Goal: Task Accomplishment & Management: Complete application form

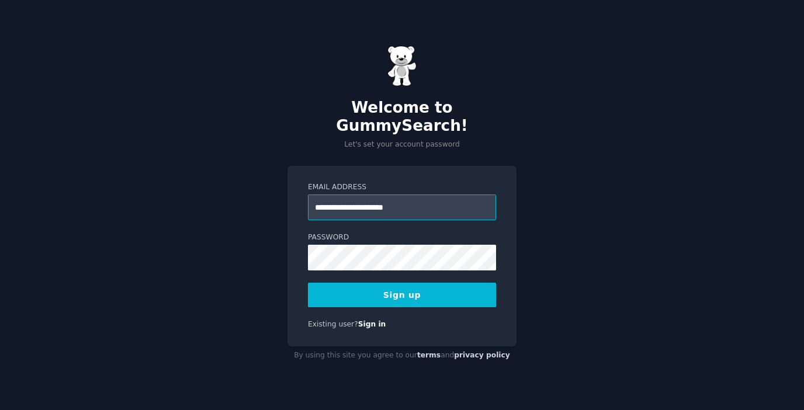
type input "**********"
click at [308, 283] on button "Sign up" at bounding box center [402, 295] width 188 height 25
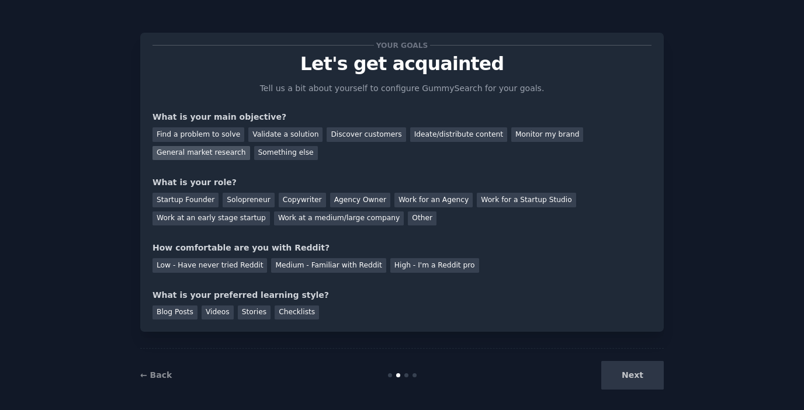
click at [226, 155] on div "General market research" at bounding box center [201, 153] width 98 height 15
click at [297, 154] on div "Something else" at bounding box center [286, 153] width 64 height 15
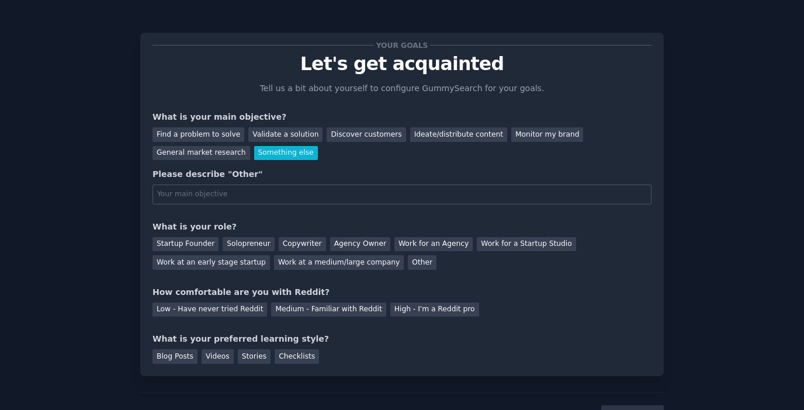
click at [379, 193] on input "text" at bounding box center [401, 195] width 499 height 20
click at [206, 162] on div "Your goals Let's get acquainted Tell us a bit about yourself to configure Gummy…" at bounding box center [401, 204] width 499 height 319
click at [216, 154] on div "General market research" at bounding box center [201, 153] width 98 height 15
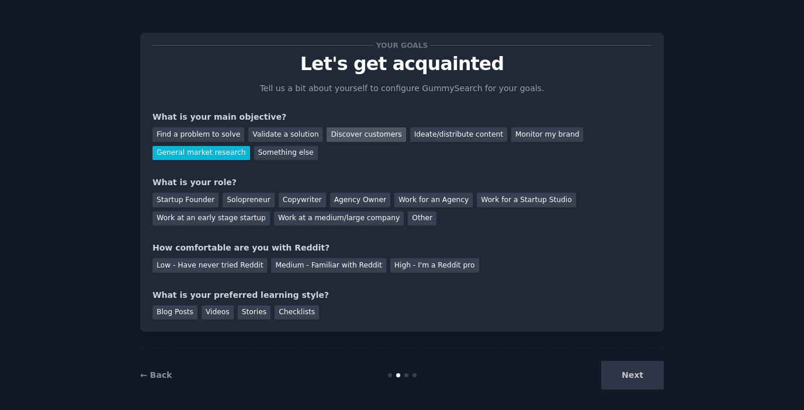
click at [359, 134] on div "Discover customers" at bounding box center [366, 134] width 79 height 15
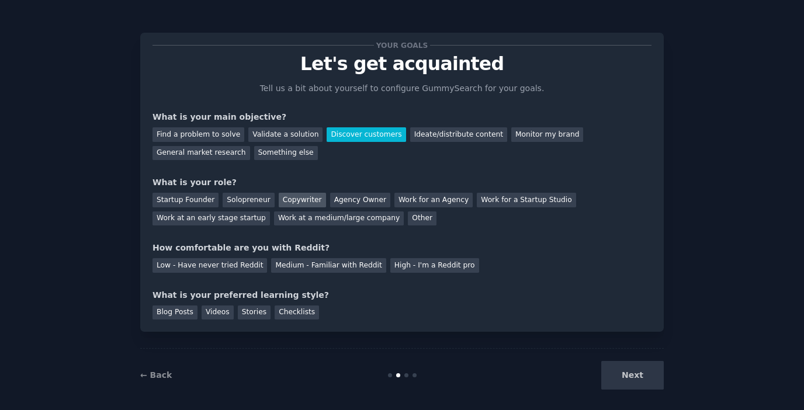
click at [301, 202] on div "Copywriter" at bounding box center [302, 200] width 47 height 15
click at [377, 206] on div "Startup Founder Solopreneur Copywriter Agency Owner Work for an Agency Work for…" at bounding box center [401, 207] width 499 height 37
click at [379, 192] on div "Startup Founder Solopreneur Copywriter Agency Owner Work for an Agency Work for…" at bounding box center [401, 207] width 499 height 37
click at [220, 192] on div "Startup Founder Solopreneur Copywriter Agency Owner Work for an Agency Work for…" at bounding box center [401, 207] width 499 height 37
click at [359, 198] on div "Agency Owner" at bounding box center [360, 200] width 60 height 15
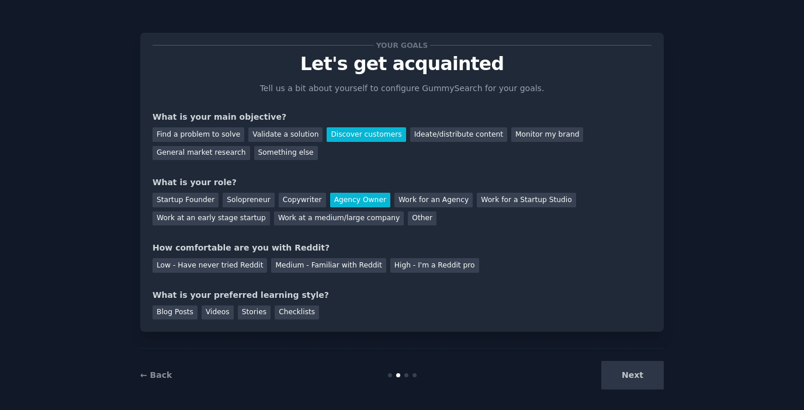
scroll to position [8, 0]
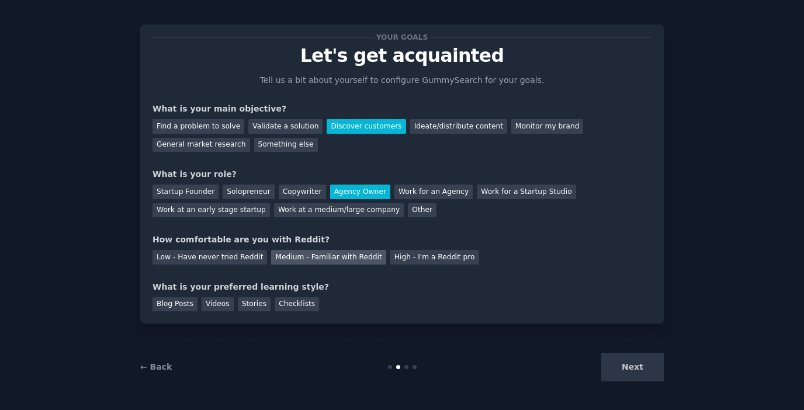
click at [329, 251] on div "Medium - Familiar with Reddit" at bounding box center [328, 257] width 114 height 15
click at [415, 261] on div "High - I'm a Reddit pro" at bounding box center [434, 257] width 89 height 15
click at [629, 377] on div "Next" at bounding box center [576, 367] width 175 height 29
click at [630, 360] on div "Next" at bounding box center [576, 367] width 175 height 29
click at [255, 295] on div "Blog Posts Videos Stories Checklists" at bounding box center [401, 302] width 499 height 19
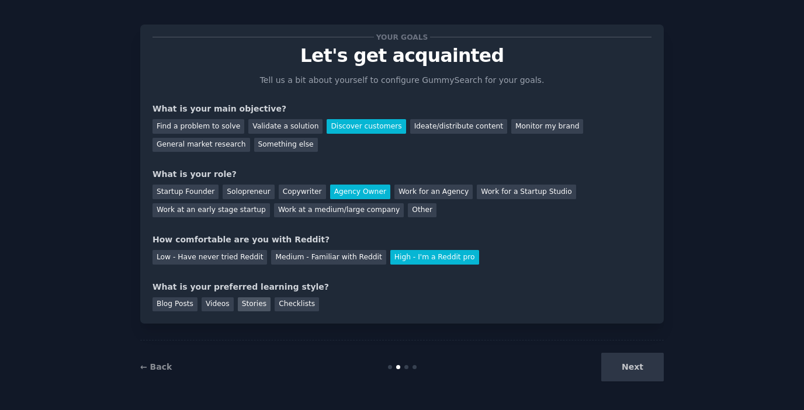
click at [255, 300] on div "Stories" at bounding box center [254, 304] width 33 height 15
click at [293, 301] on div "Checklists" at bounding box center [297, 304] width 44 height 15
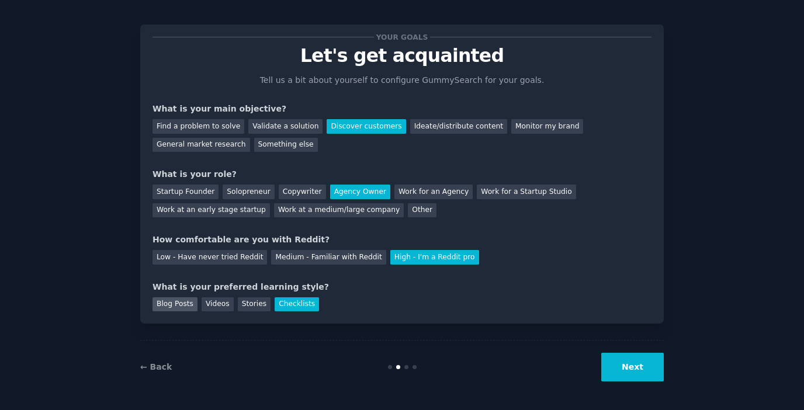
click at [174, 300] on div "Blog Posts" at bounding box center [174, 304] width 45 height 15
click at [304, 304] on div "Checklists" at bounding box center [297, 304] width 44 height 15
click at [662, 376] on button "Next" at bounding box center [632, 367] width 63 height 29
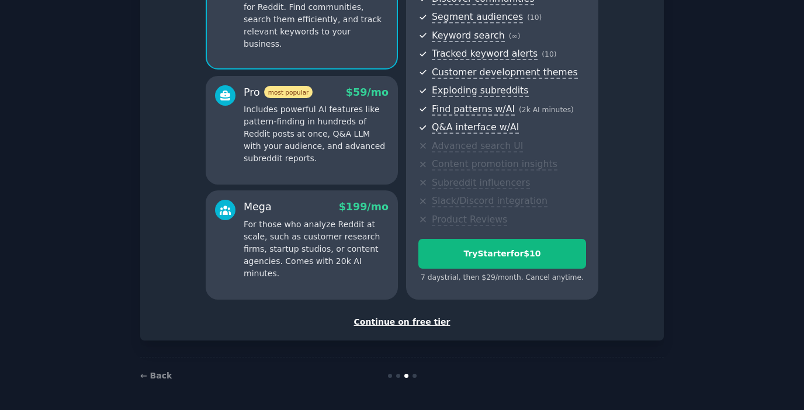
click at [410, 327] on div "Continue on free tier" at bounding box center [401, 322] width 499 height 12
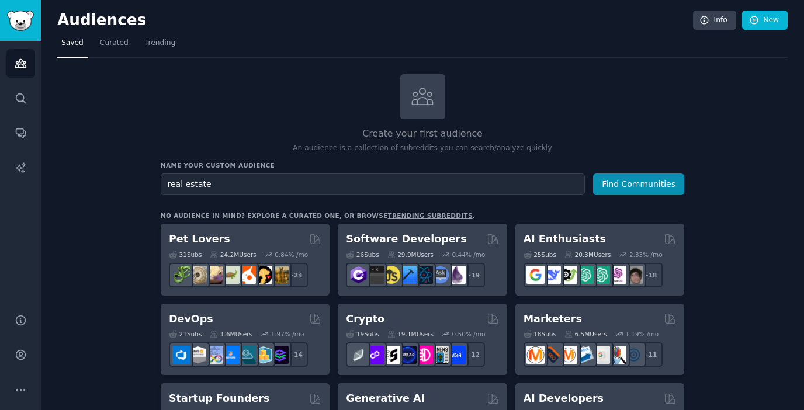
type input "real estate"
click at [593, 173] on button "Find Communities" at bounding box center [638, 184] width 91 height 22
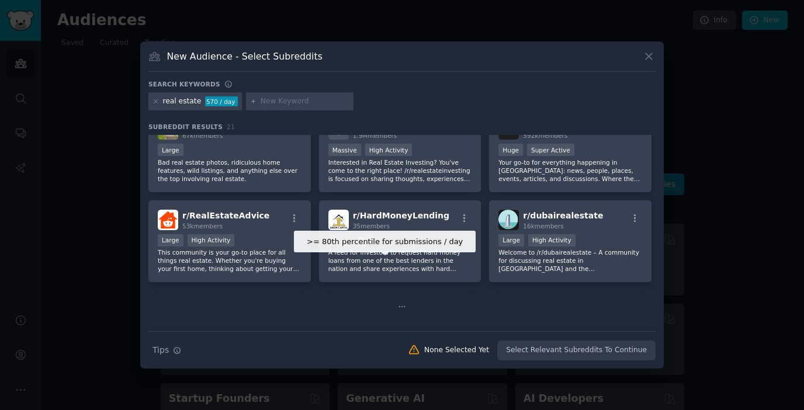
scroll to position [358, 0]
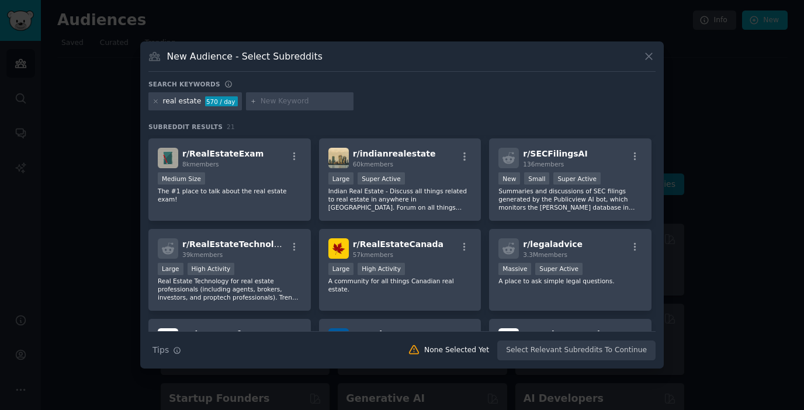
click at [266, 57] on h3 "New Audience - Select Subreddits" at bounding box center [244, 56] width 155 height 12
click at [183, 96] on div "real estate 570 / day" at bounding box center [194, 101] width 93 height 19
click at [187, 106] on div "real estate" at bounding box center [182, 101] width 39 height 11
click at [190, 106] on div "real estate" at bounding box center [182, 101] width 39 height 11
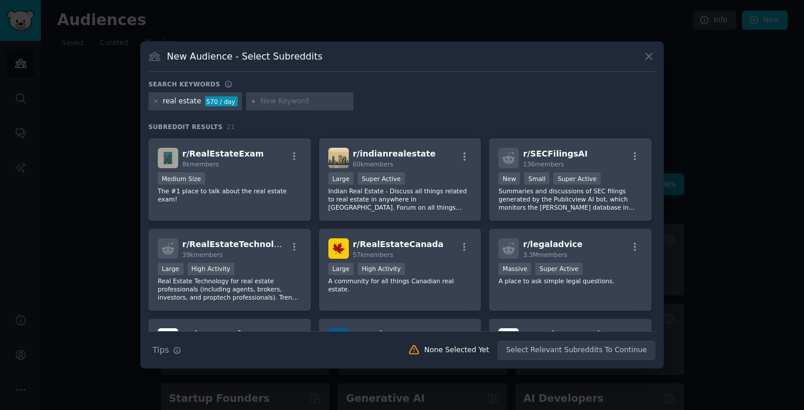
click at [178, 101] on div "real estate" at bounding box center [182, 101] width 39 height 11
click at [156, 102] on icon at bounding box center [155, 101] width 6 height 6
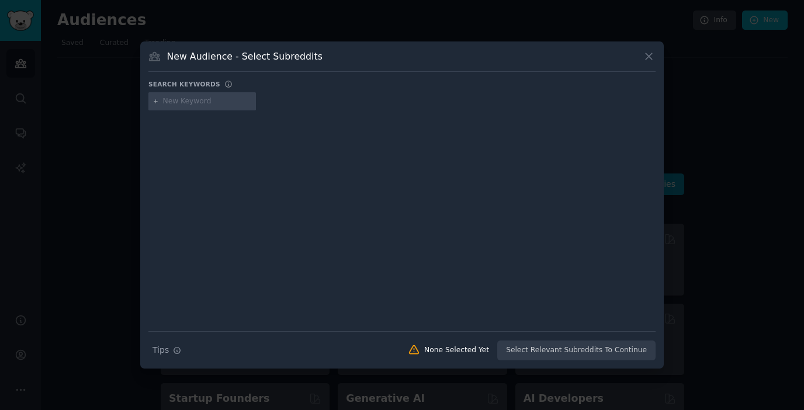
click at [177, 102] on input "text" at bounding box center [207, 101] width 89 height 11
type input "mens health"
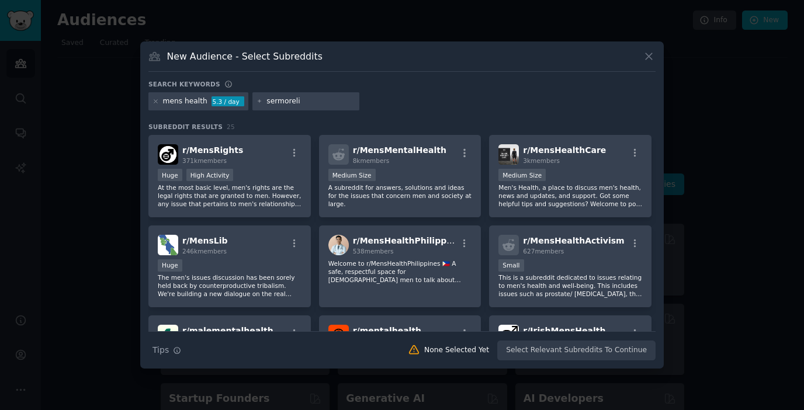
type input "[MEDICAL_DATA]"
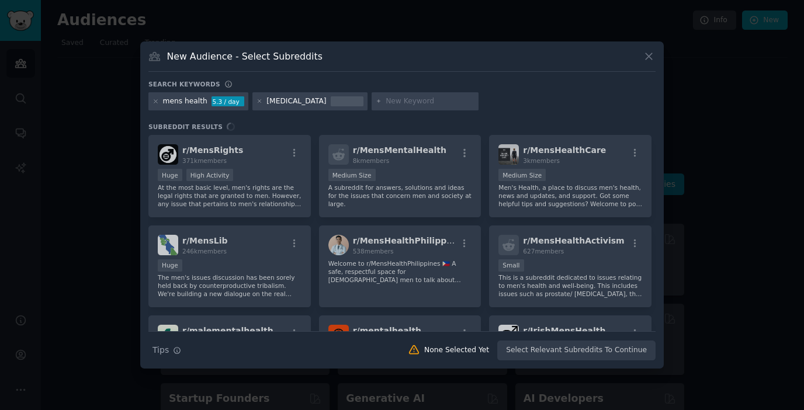
click at [328, 121] on div "Search keywords mens health 5.3 / day [MEDICAL_DATA] Subreddit Results r/ MensR…" at bounding box center [401, 220] width 507 height 281
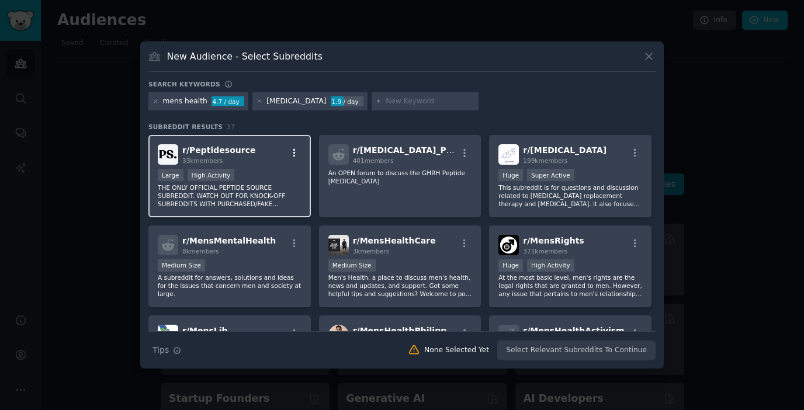
click at [295, 150] on icon "button" at bounding box center [294, 153] width 11 height 11
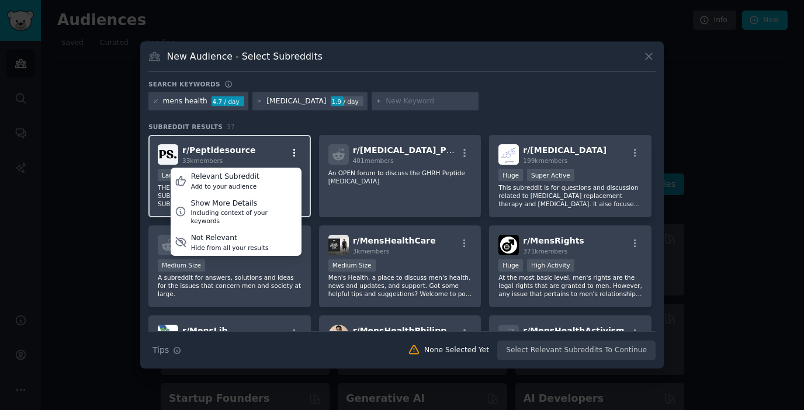
click at [297, 148] on icon "button" at bounding box center [294, 153] width 11 height 11
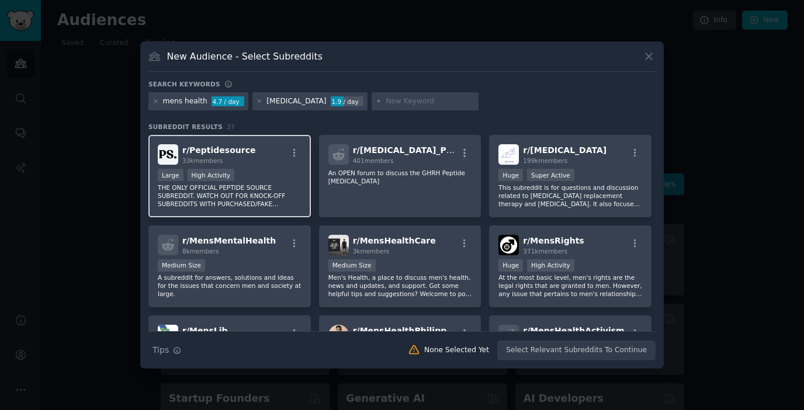
click at [299, 147] on div "r/ Peptidesource 33k members" at bounding box center [230, 154] width 144 height 20
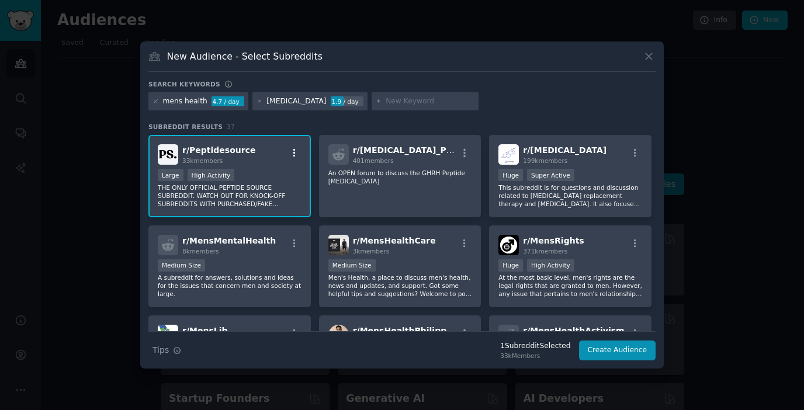
click at [293, 151] on icon "button" at bounding box center [294, 153] width 2 height 8
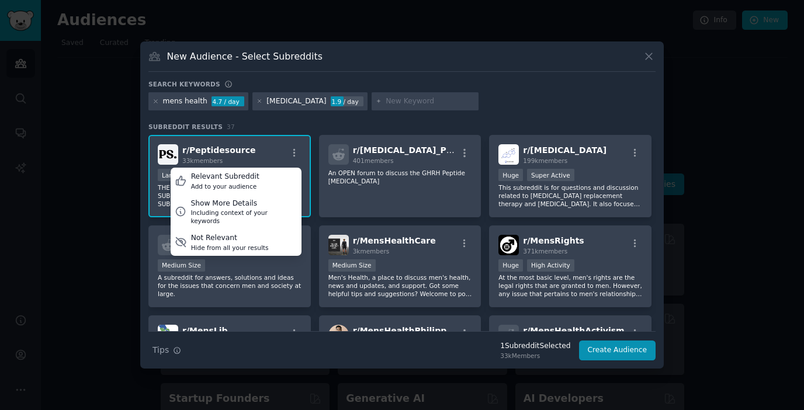
click at [589, 104] on div "mens health 4.7 / day [MEDICAL_DATA] 1.9 / day" at bounding box center [401, 103] width 507 height 23
